Goal: Find specific page/section: Find specific page/section

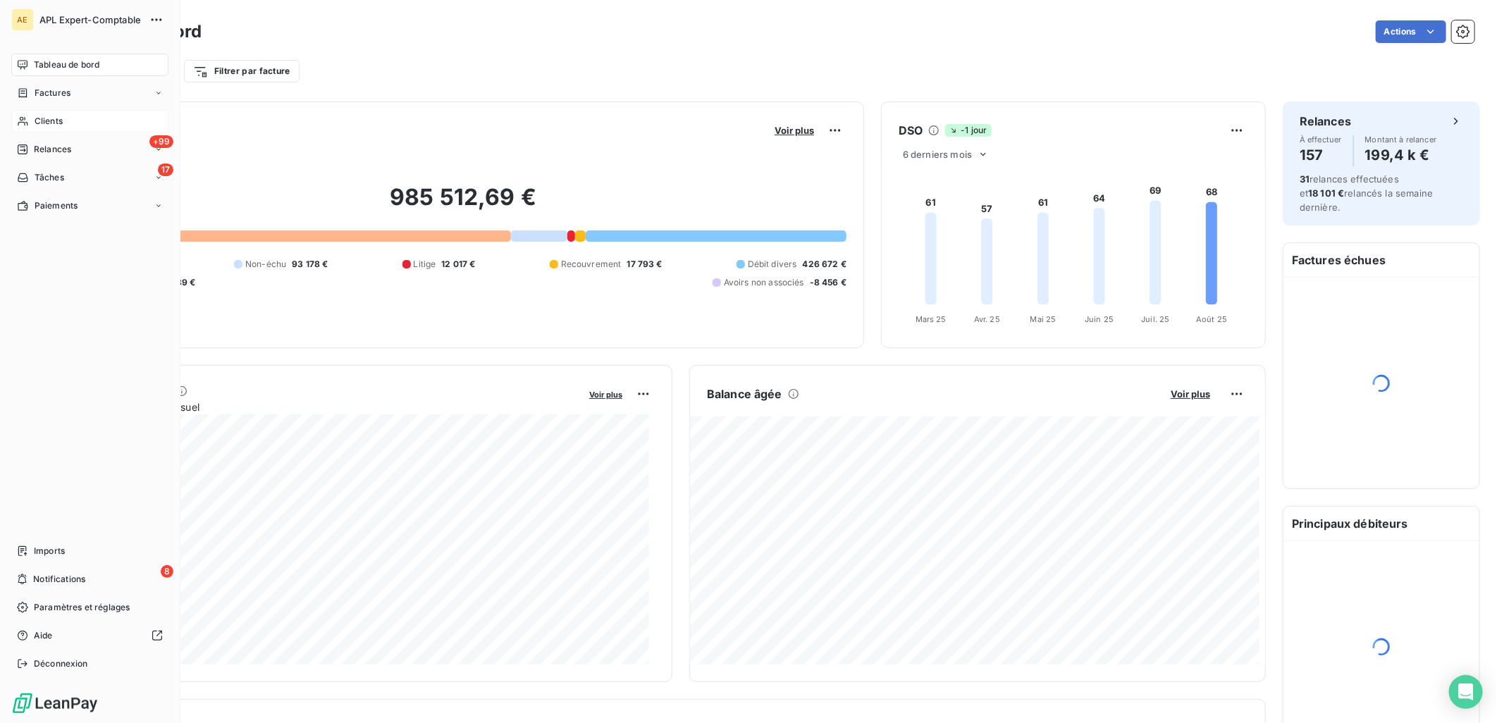
click at [30, 118] on div "Clients" at bounding box center [89, 121] width 157 height 23
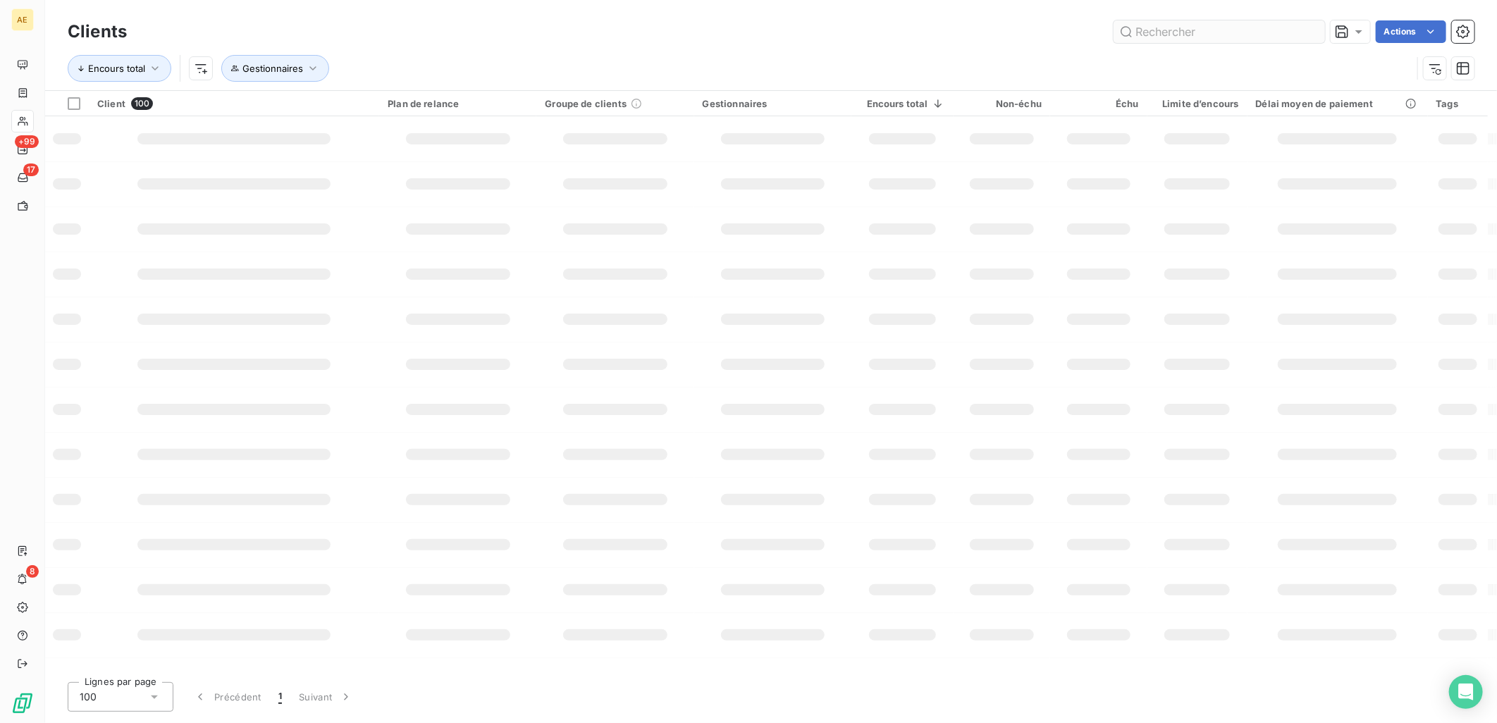
click at [1160, 36] on input "text" at bounding box center [1219, 31] width 211 height 23
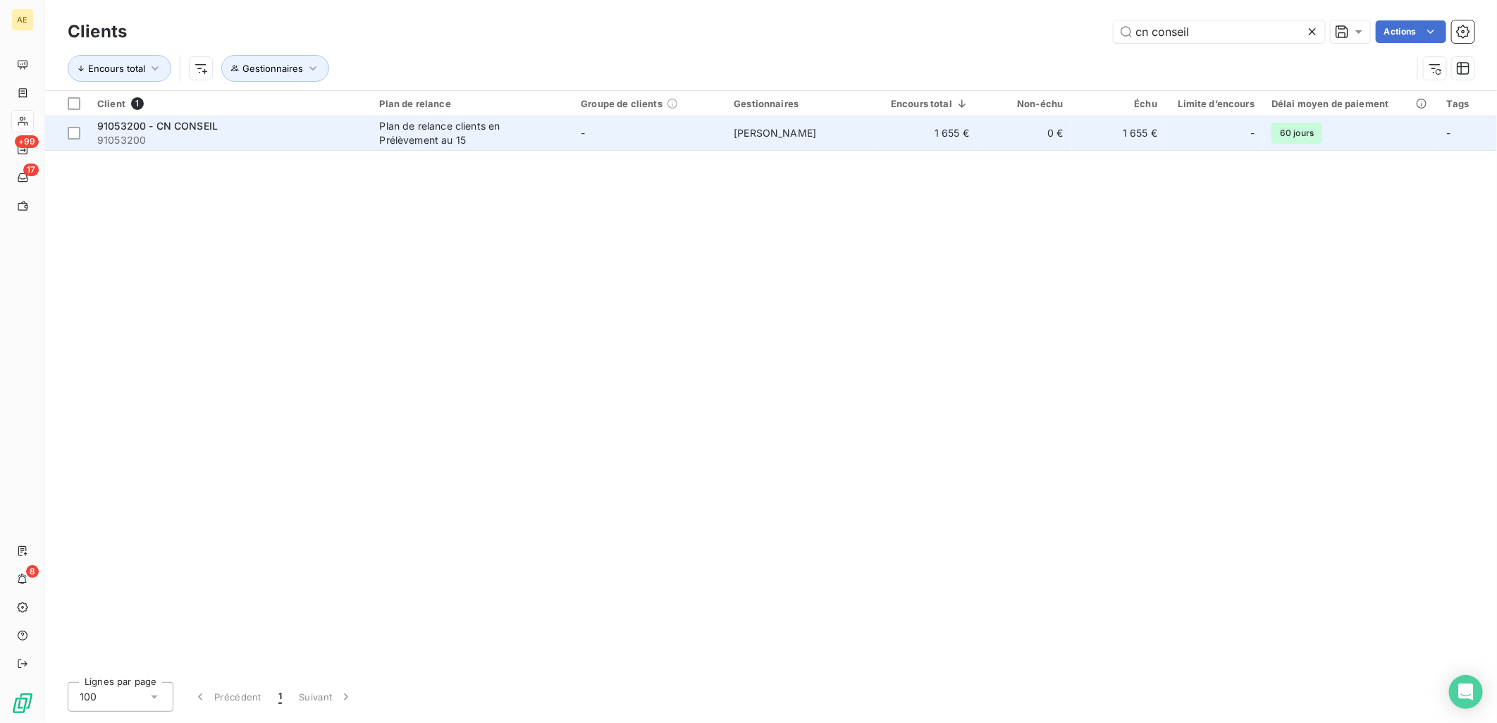
type input "cn conseil"
click at [555, 135] on div "Plan de relance clients en Prélèvement au 15" at bounding box center [468, 133] width 176 height 28
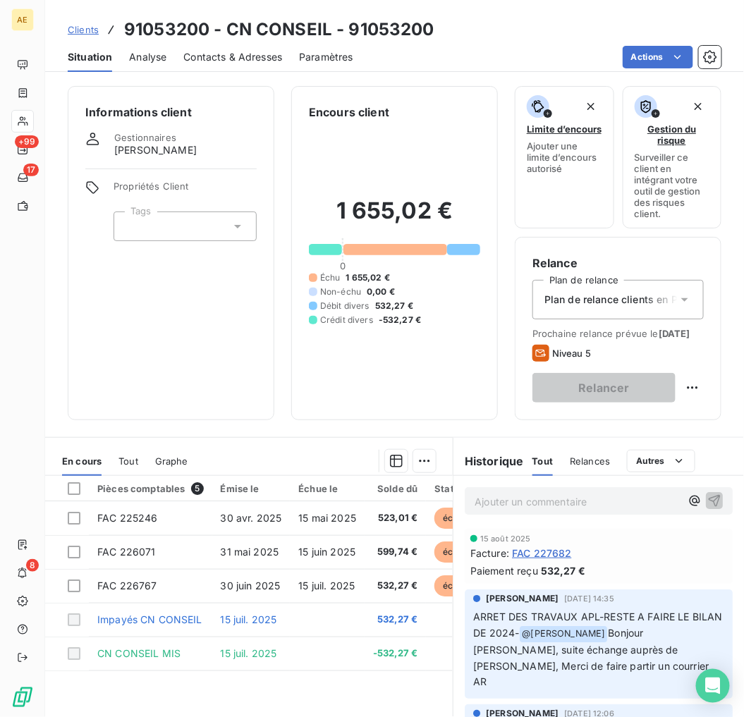
click at [65, 25] on div "Clients 91053200 - CN CONSEIL - 91053200" at bounding box center [394, 29] width 698 height 25
click at [76, 27] on span "Clients" at bounding box center [83, 29] width 31 height 11
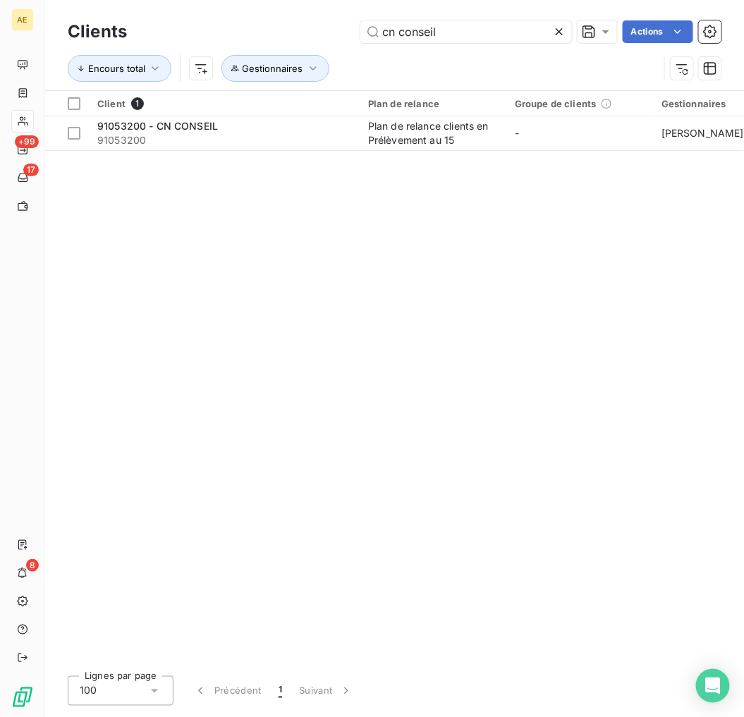
drag, startPoint x: 450, startPoint y: 25, endPoint x: 244, endPoint y: 23, distance: 205.8
click at [244, 23] on div "cn conseil Actions" at bounding box center [432, 31] width 577 height 23
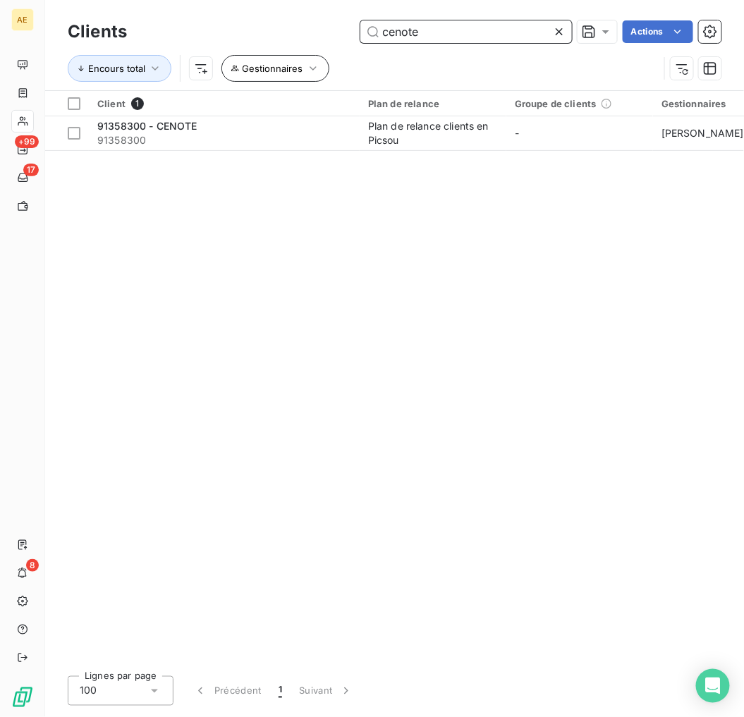
drag, startPoint x: 455, startPoint y: 38, endPoint x: 264, endPoint y: 56, distance: 192.6
click at [264, 54] on div "Clients cenote Actions Encours total Gestionnaires" at bounding box center [394, 53] width 653 height 73
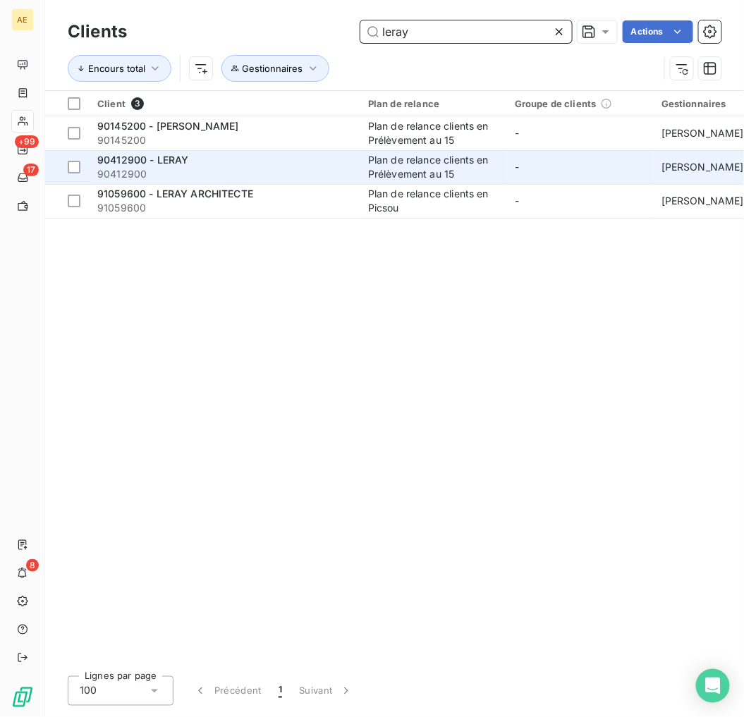
type input "leray"
click at [259, 162] on div "90412900 - LERAY" at bounding box center [224, 160] width 254 height 14
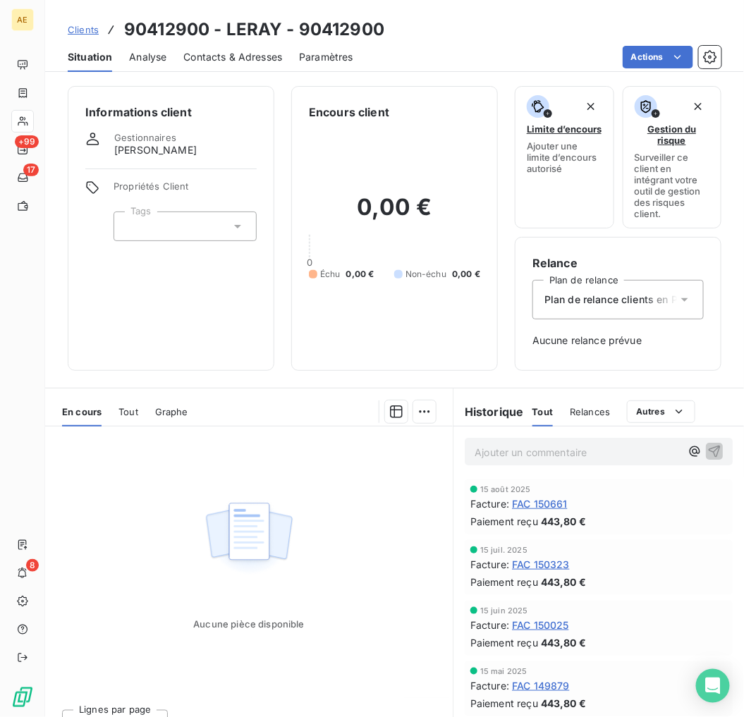
click at [73, 33] on span "Clients" at bounding box center [83, 29] width 31 height 11
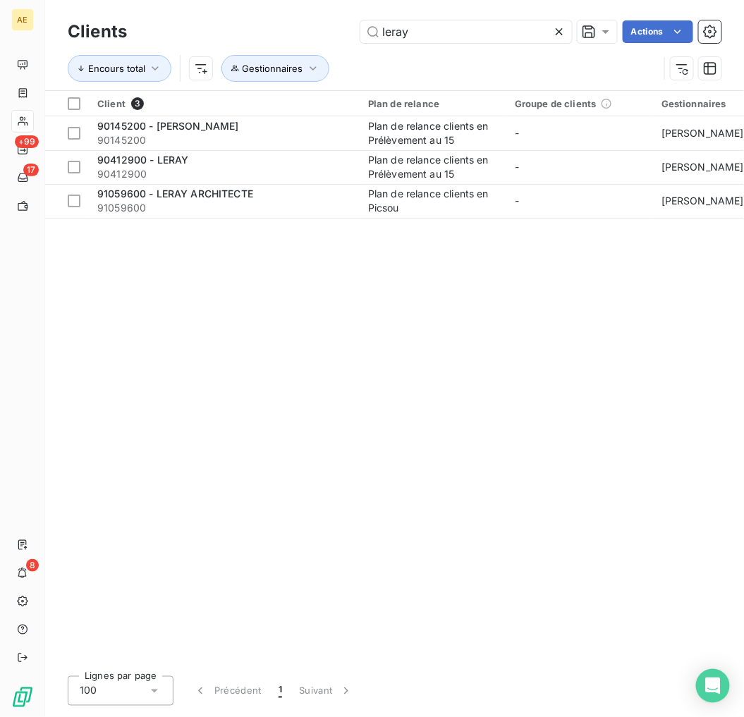
drag, startPoint x: 438, startPoint y: 32, endPoint x: 234, endPoint y: 32, distance: 203.7
click at [235, 32] on div "leray Actions" at bounding box center [432, 31] width 577 height 23
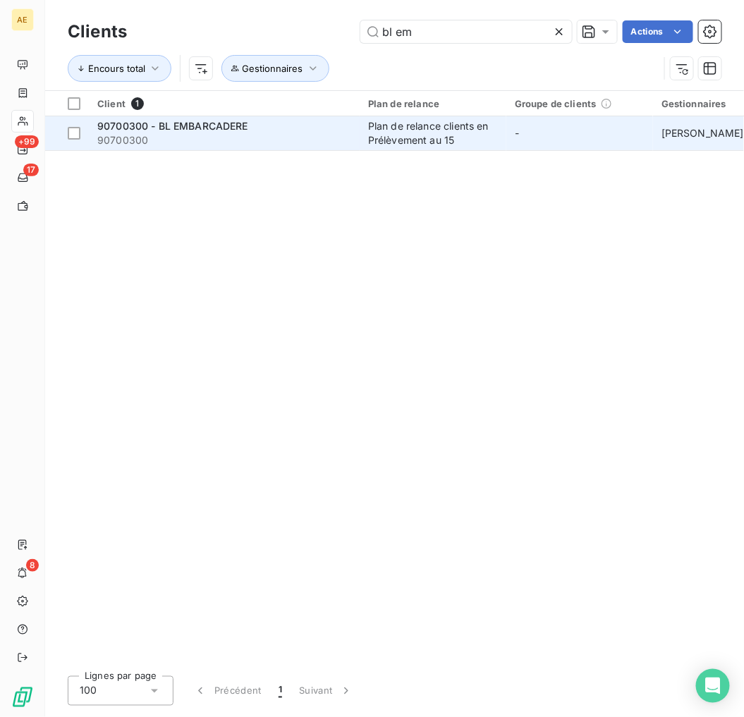
type input "bl em"
click at [362, 129] on td "Plan de relance clients en Prélèvement au 15" at bounding box center [432, 133] width 147 height 34
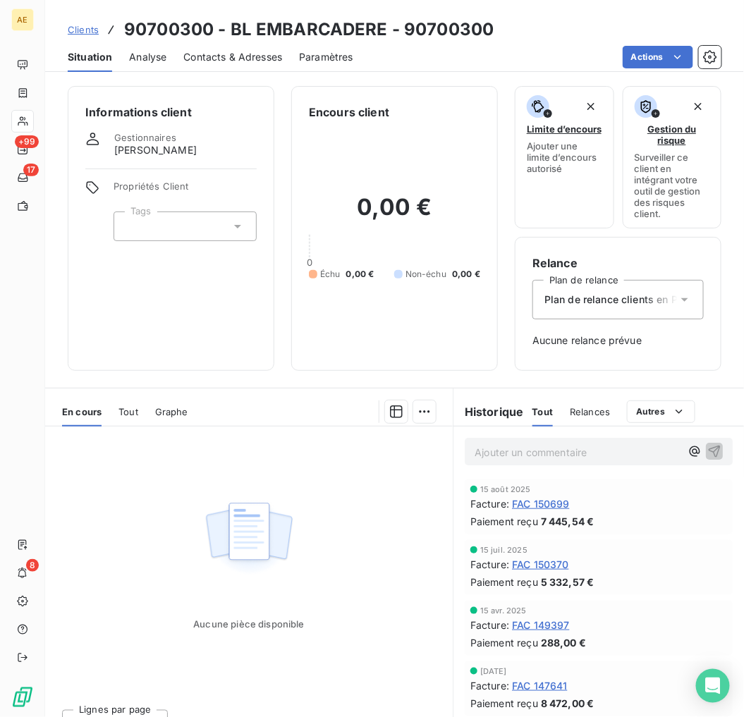
click at [61, 28] on div "Clients 90700300 - BL EMBARCADERE - 90700300" at bounding box center [394, 29] width 698 height 25
click at [82, 32] on span "Clients" at bounding box center [83, 29] width 31 height 11
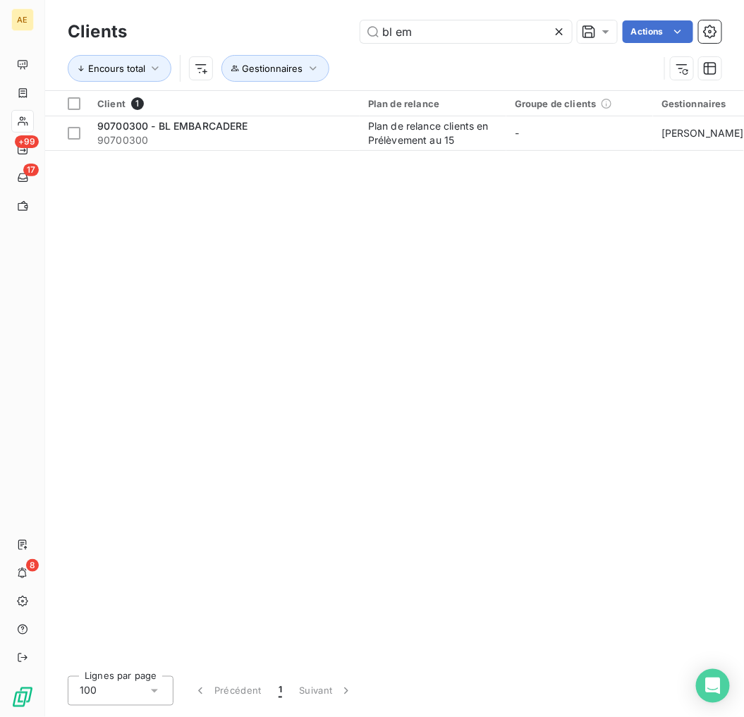
drag, startPoint x: 429, startPoint y: 23, endPoint x: 254, endPoint y: 30, distance: 174.2
click at [254, 30] on div "bl em Actions" at bounding box center [432, 31] width 577 height 23
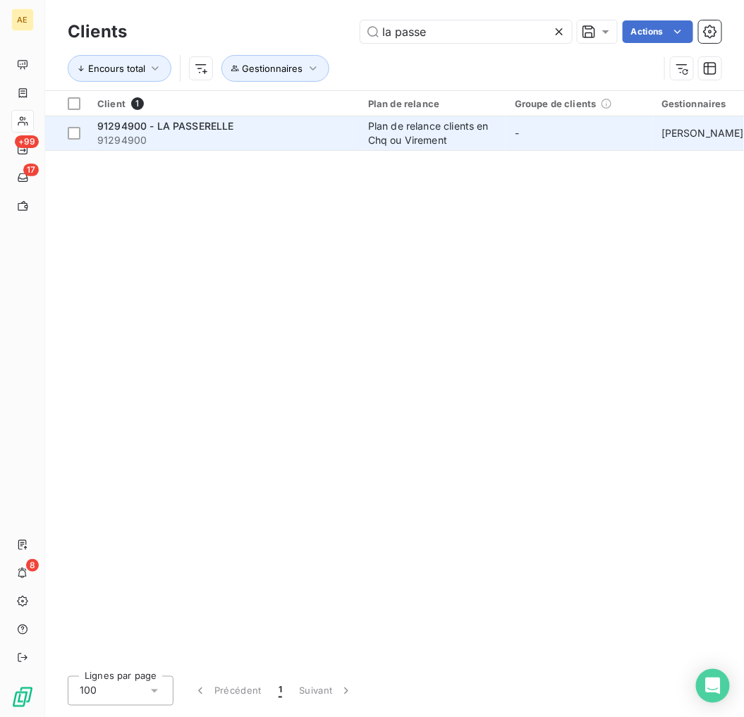
type input "la passe"
click at [297, 121] on div "91294900 - LA PASSERELLE" at bounding box center [224, 126] width 254 height 14
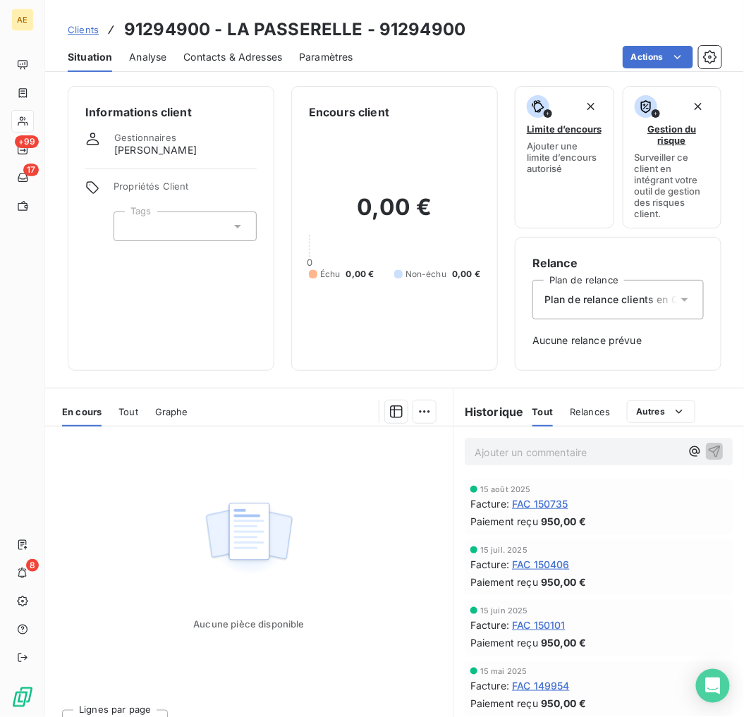
click at [86, 27] on span "Clients" at bounding box center [83, 29] width 31 height 11
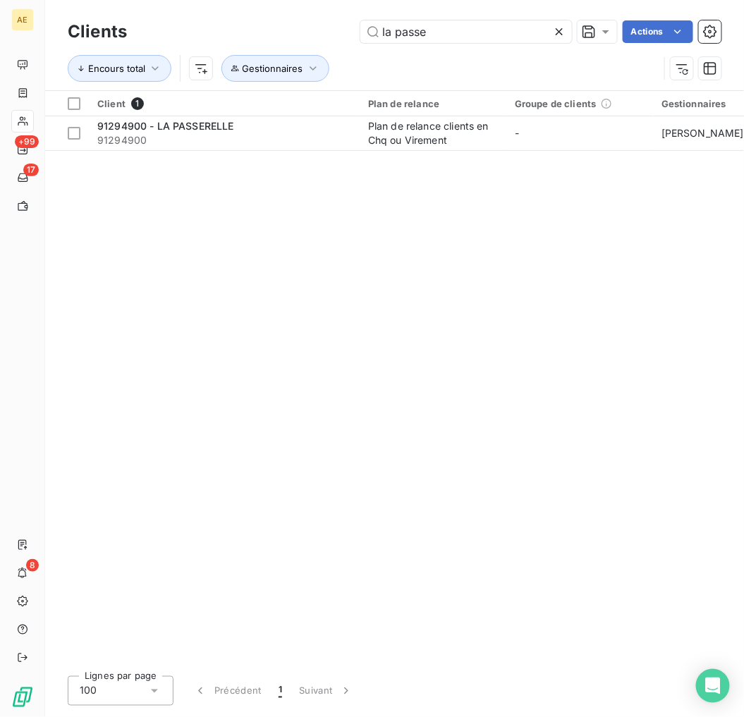
drag, startPoint x: 461, startPoint y: 36, endPoint x: 233, endPoint y: 37, distance: 228.4
click at [233, 37] on div "la passe Actions" at bounding box center [432, 31] width 577 height 23
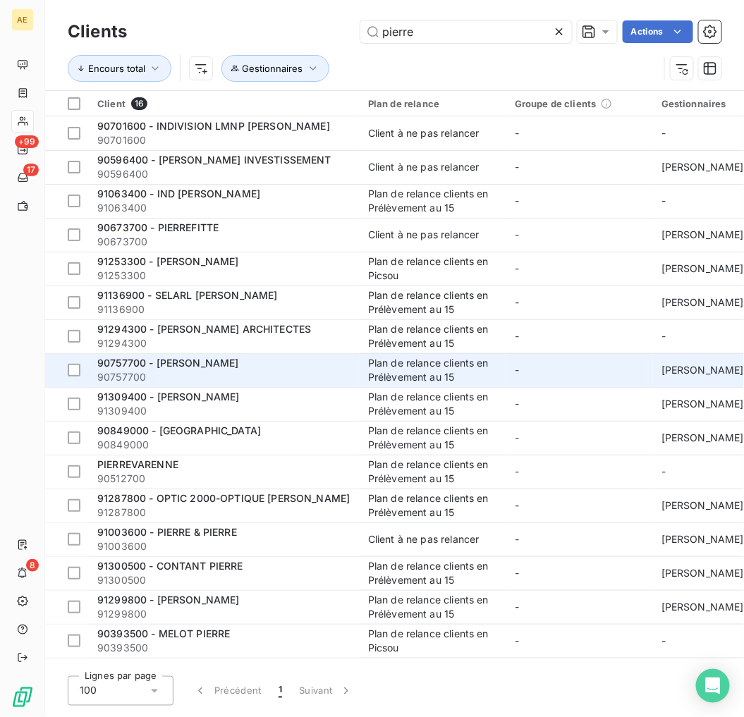
type input "pierre"
click at [254, 358] on div "90757700 - [PERSON_NAME]" at bounding box center [224, 363] width 254 height 14
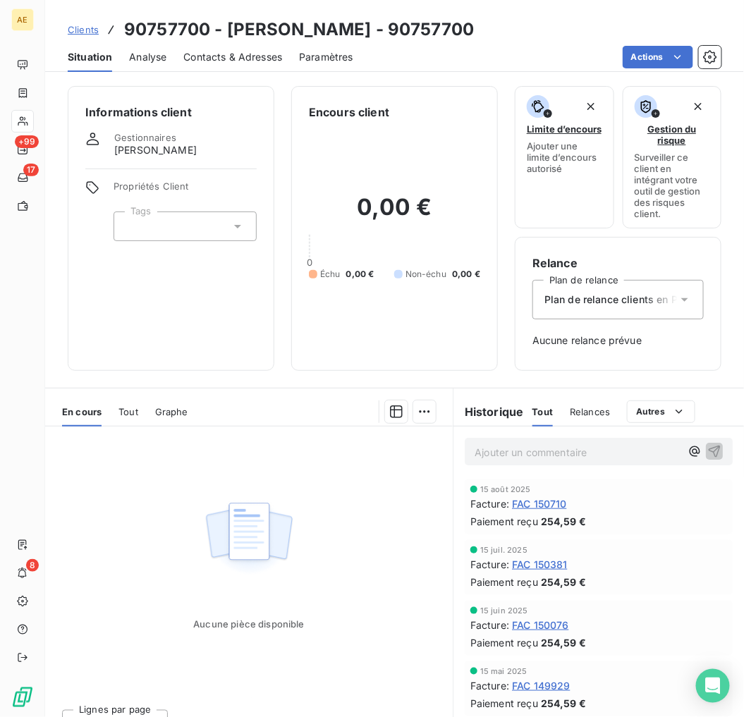
click at [88, 30] on span "Clients" at bounding box center [83, 29] width 31 height 11
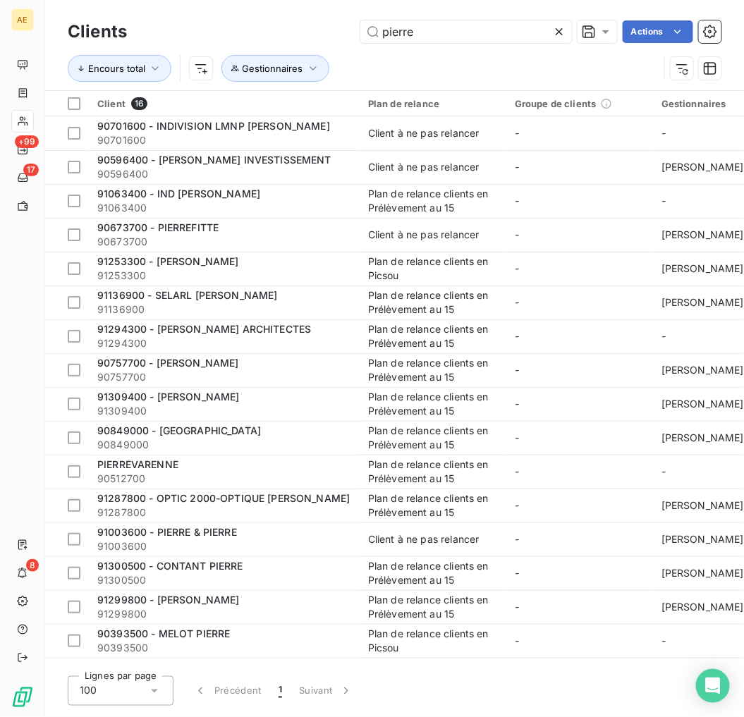
drag, startPoint x: 424, startPoint y: 32, endPoint x: 127, endPoint y: 47, distance: 297.8
click at [127, 47] on div "Clients pierre Actions Encours total Gestionnaires" at bounding box center [394, 53] width 653 height 73
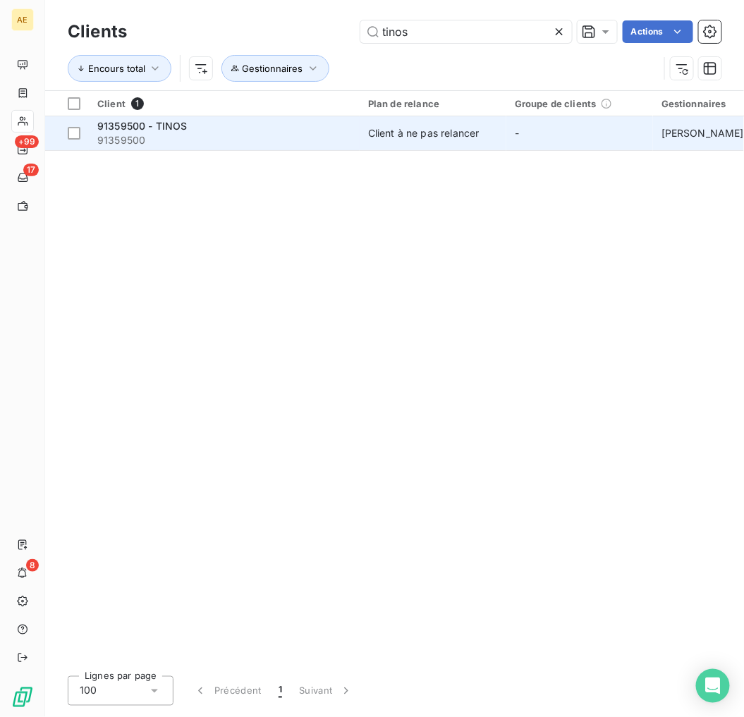
type input "tinos"
click at [209, 142] on span "91359500" at bounding box center [224, 140] width 254 height 14
